Goal: Check status: Check status

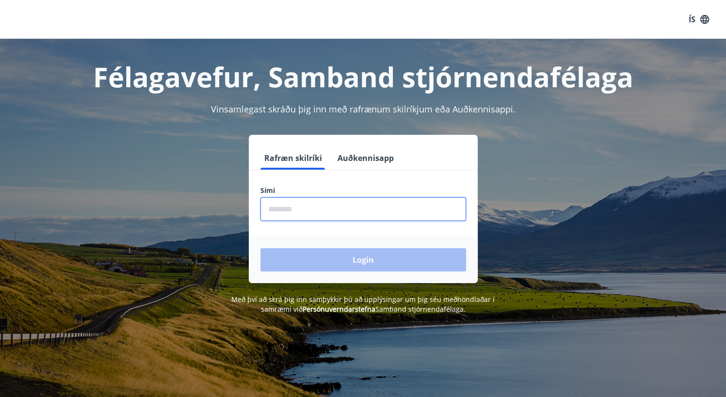
click at [293, 208] on input "phone" at bounding box center [364, 209] width 206 height 24
type input "********"
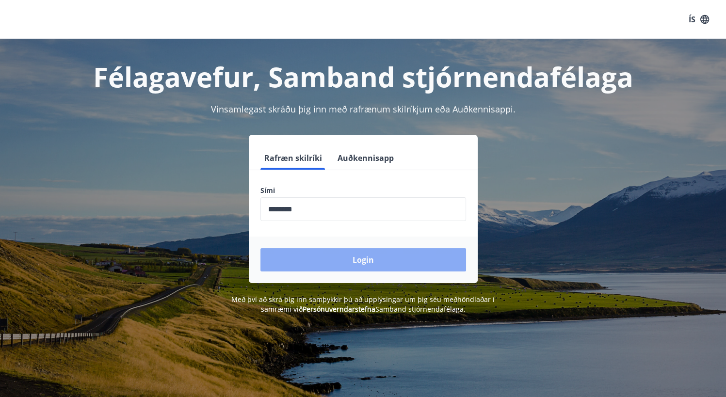
click at [352, 258] on button "Login" at bounding box center [364, 259] width 206 height 23
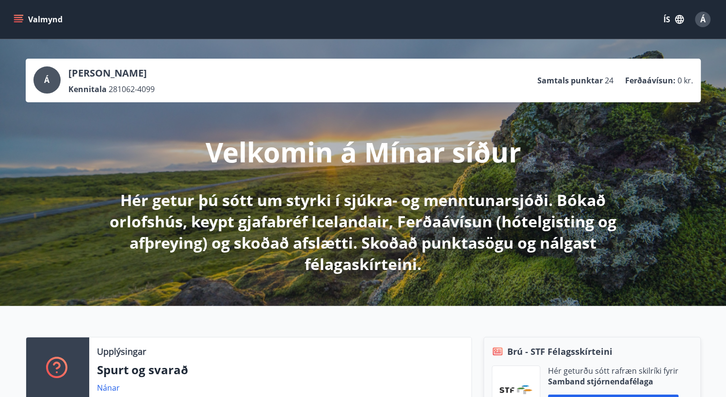
click at [19, 19] on icon "menu" at bounding box center [19, 19] width 11 height 1
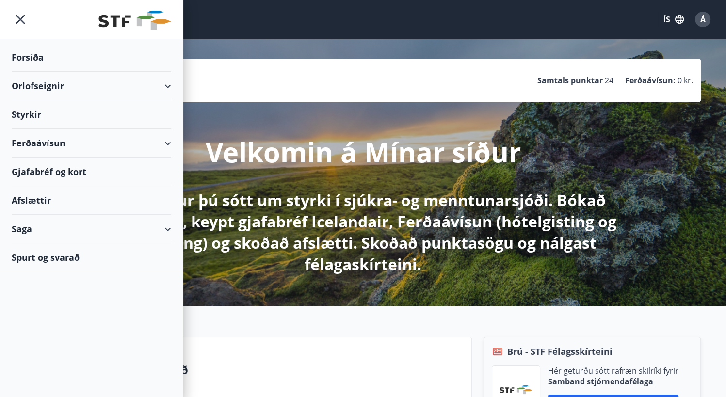
click at [24, 114] on div "Styrkir" at bounding box center [92, 114] width 160 height 29
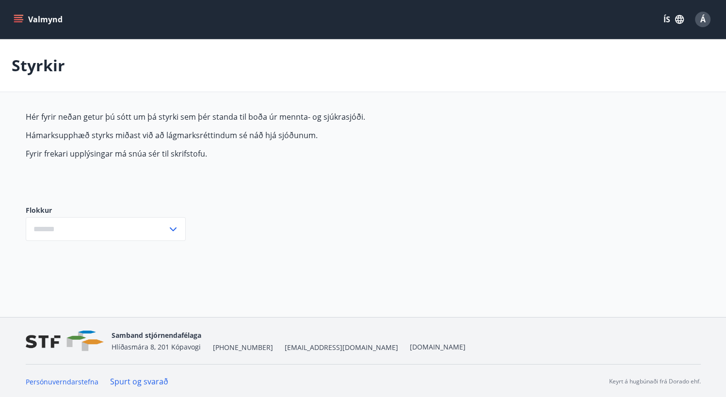
type input "***"
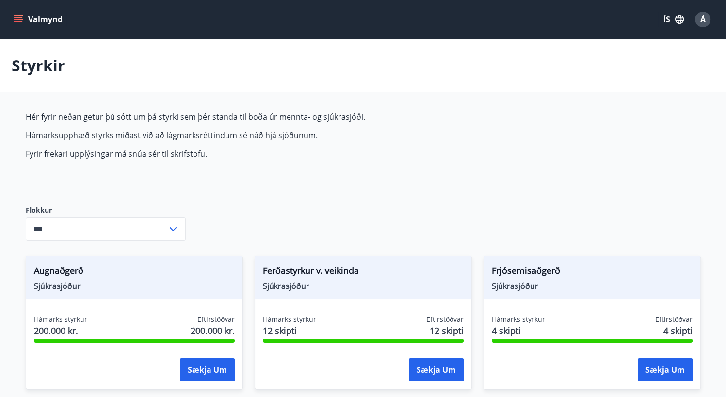
click at [171, 229] on icon at bounding box center [173, 230] width 7 height 4
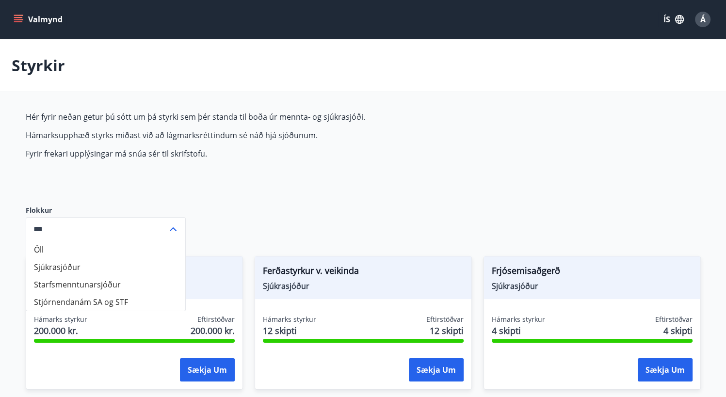
click at [424, 112] on p "Hér fyrir neðan getur þú sótt um þá styrki sem þér standa til boða úr mennta- o…" at bounding box center [255, 117] width 458 height 11
click at [19, 16] on icon "menu" at bounding box center [19, 15] width 11 height 1
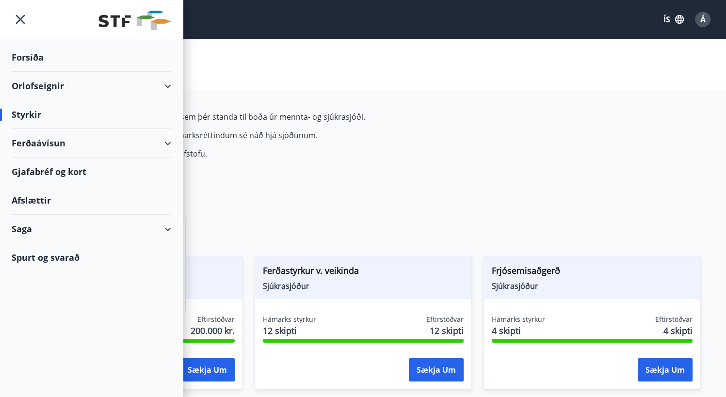
click at [48, 233] on div "Saga" at bounding box center [92, 229] width 160 height 29
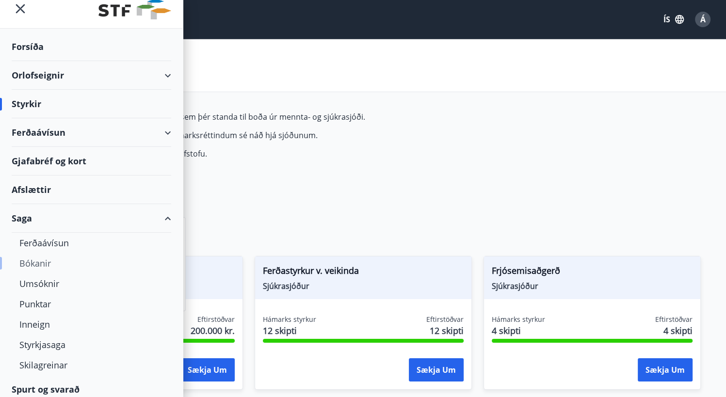
scroll to position [16, 0]
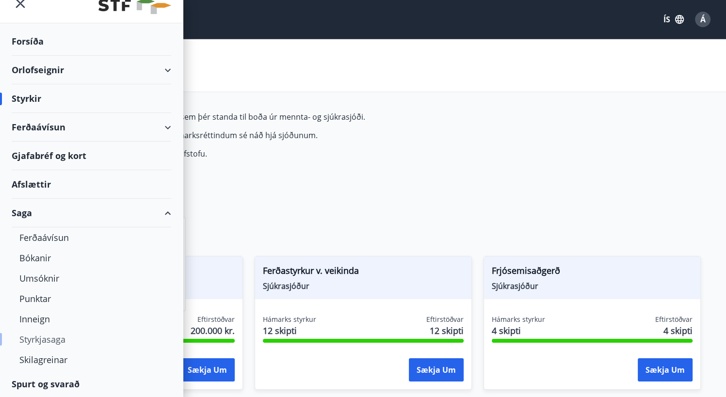
click at [49, 334] on div "Styrkjasaga" at bounding box center [91, 339] width 144 height 20
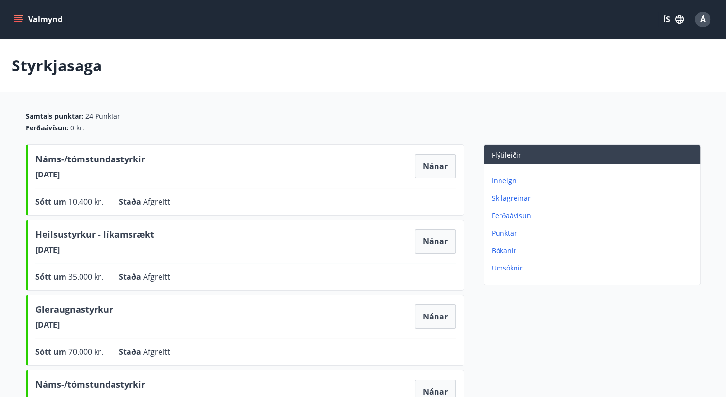
click at [705, 17] on span "Á" at bounding box center [703, 19] width 5 height 11
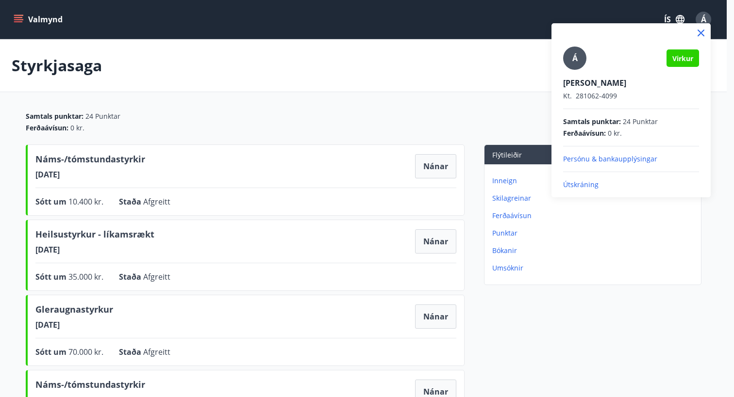
click at [573, 179] on div "Á [PERSON_NAME] Kt. 281062-4099 Samtals punktar : 24 Punktar Ferðaávísun : 0 kr…" at bounding box center [631, 118] width 136 height 143
click at [579, 183] on p "Útskráning" at bounding box center [631, 185] width 136 height 10
